Goal: Transaction & Acquisition: Purchase product/service

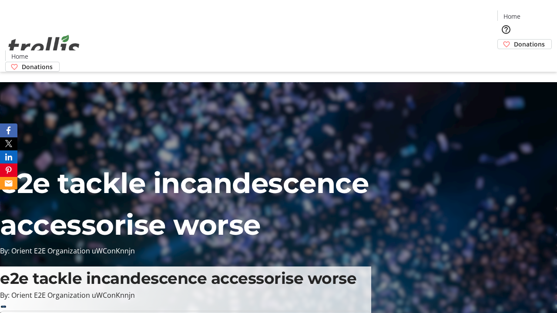
click at [532, 13] on span "Sign Up" at bounding box center [535, 12] width 25 height 10
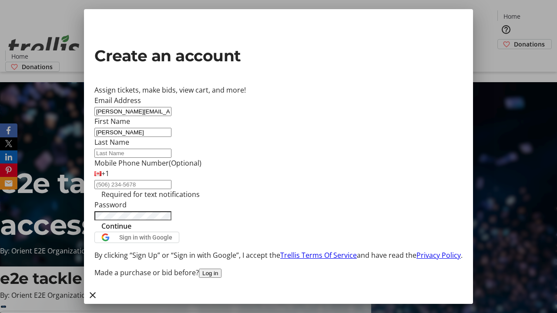
type input "[PERSON_NAME]"
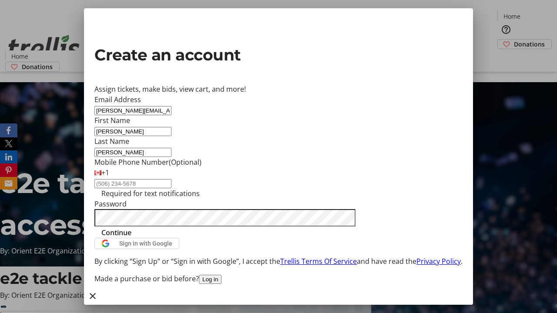
click at [131, 238] on span "Continue" at bounding box center [116, 232] width 30 height 10
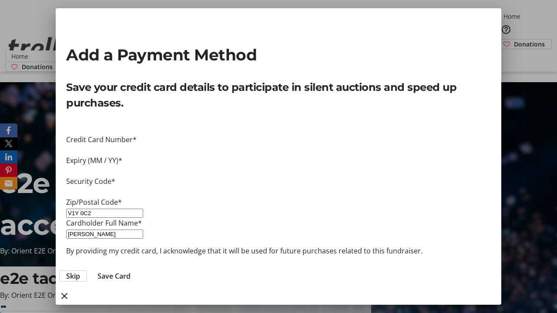
type input "V1Y 0C2"
click at [130, 271] on span "Save Card" at bounding box center [113, 276] width 33 height 10
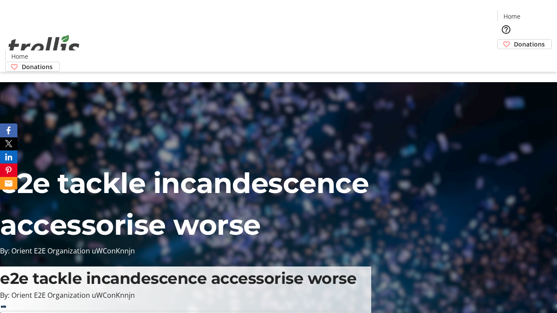
click at [514, 40] on span "Donations" at bounding box center [529, 44] width 31 height 9
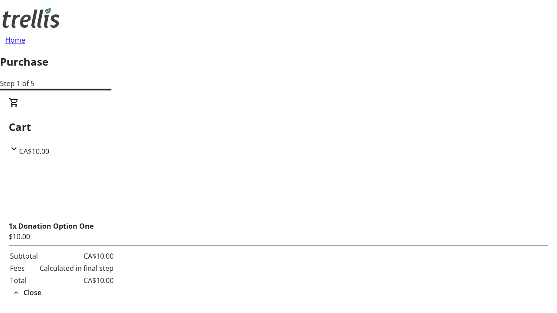
select select "CA"
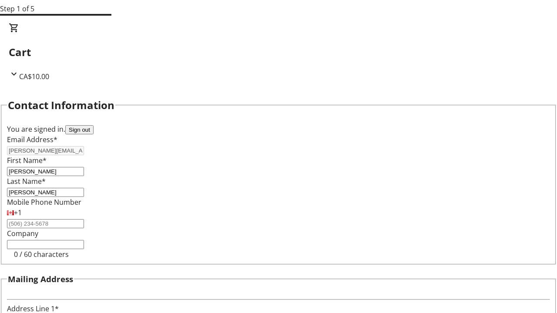
type input "[STREET_ADDRESS][PERSON_NAME]"
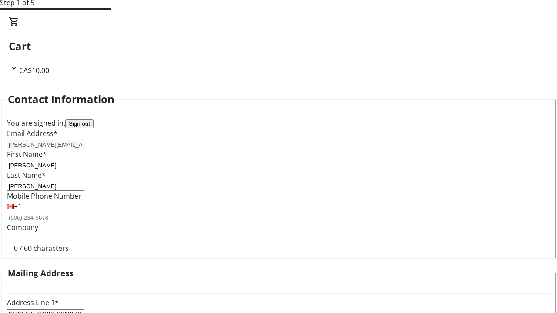
type input "Kelowna"
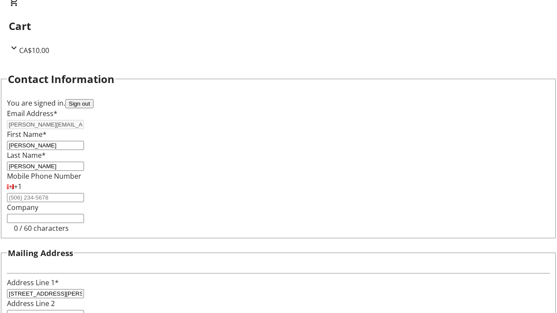
select select "BC"
type input "Kelowna"
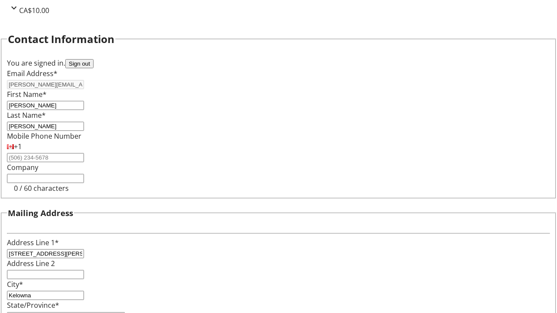
type input "V1Y 0C2"
